Goal: Book appointment/travel/reservation

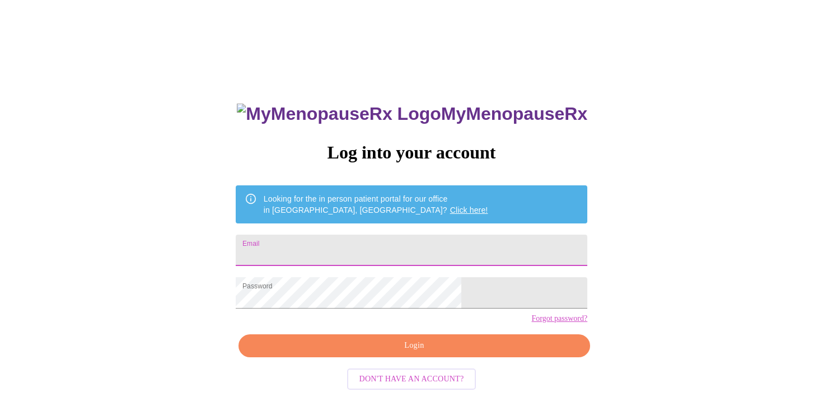
click at [411, 245] on input "Email" at bounding box center [411, 249] width 351 height 31
type input "[EMAIL_ADDRESS][DOMAIN_NAME]"
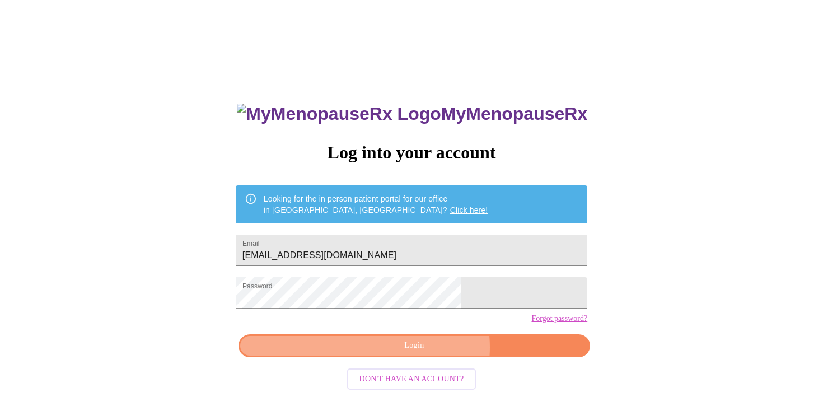
click at [426, 353] on span "Login" at bounding box center [414, 346] width 326 height 14
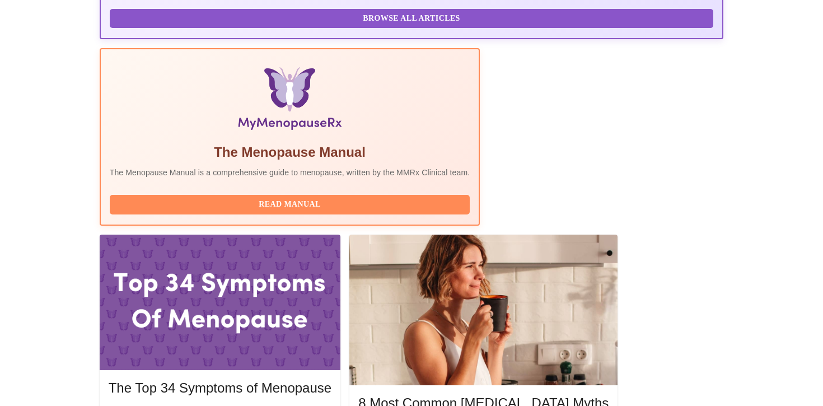
scroll to position [326, 0]
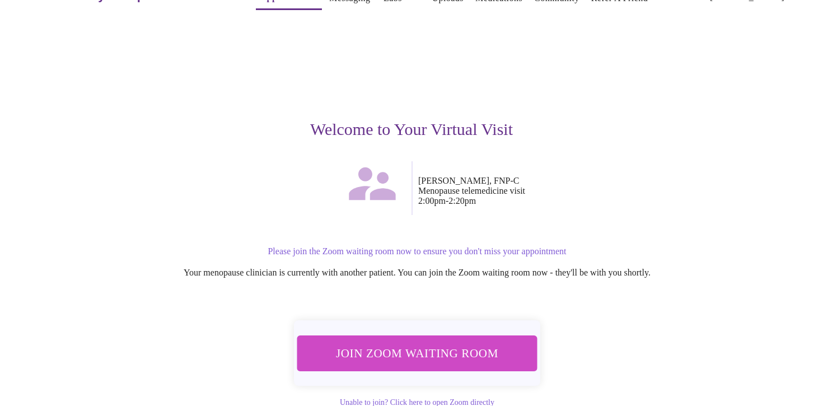
scroll to position [34, 0]
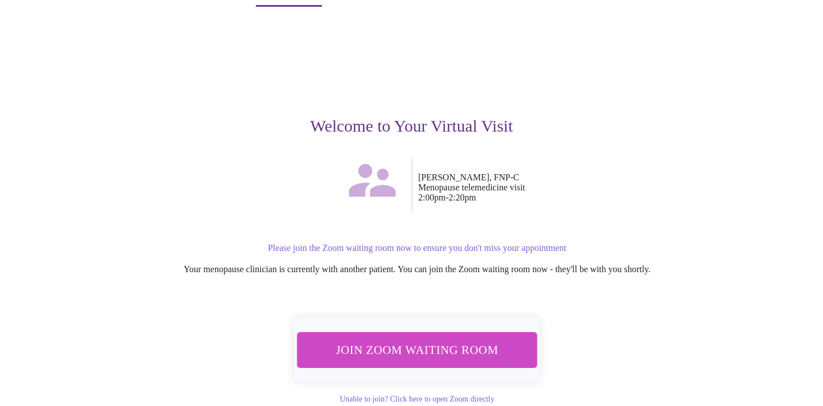
click at [444, 356] on button "Join Zoom Waiting Room" at bounding box center [417, 349] width 240 height 35
